Goal: Find specific page/section: Find specific page/section

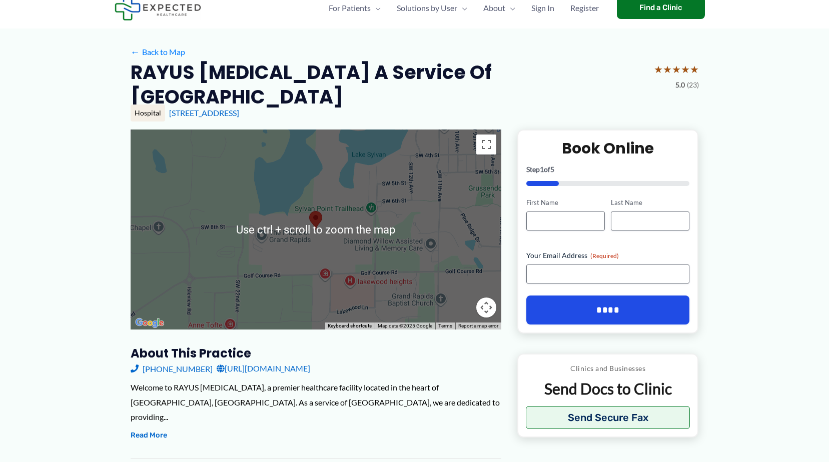
scroll to position [50, 0]
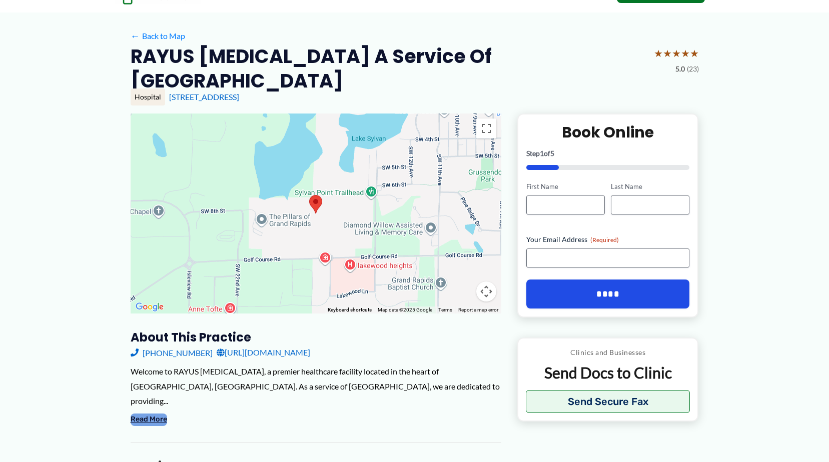
click at [149, 414] on button "Read More" at bounding box center [149, 420] width 37 height 12
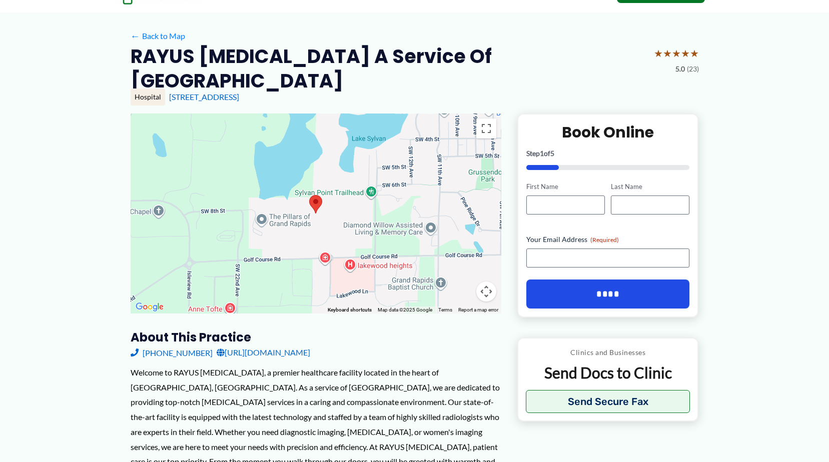
scroll to position [150, 0]
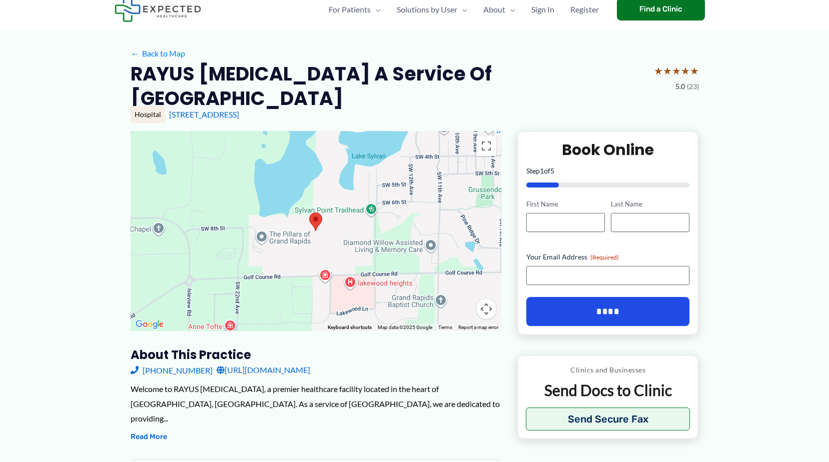
scroll to position [50, 0]
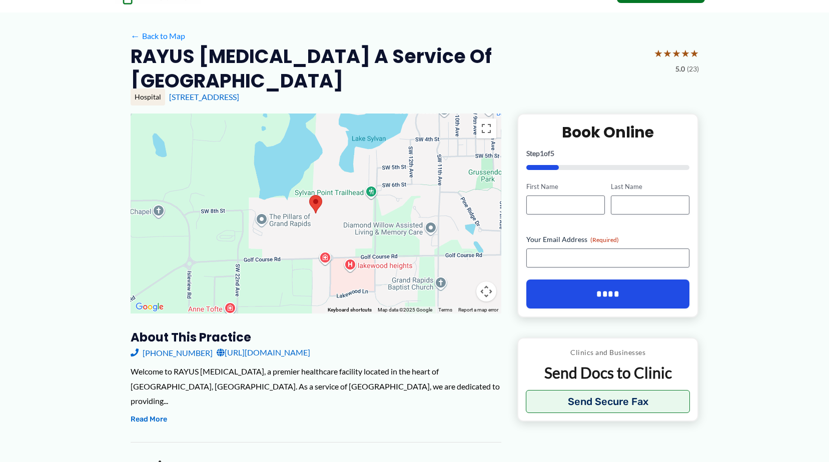
click at [268, 355] on link "[URL][DOMAIN_NAME]" at bounding box center [264, 352] width 94 height 15
